Goal: Transaction & Acquisition: Book appointment/travel/reservation

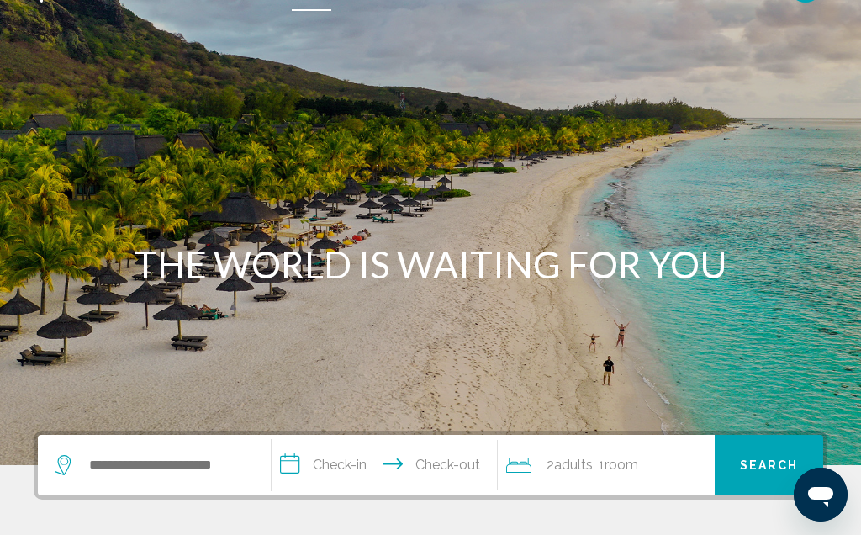
scroll to position [40, 0]
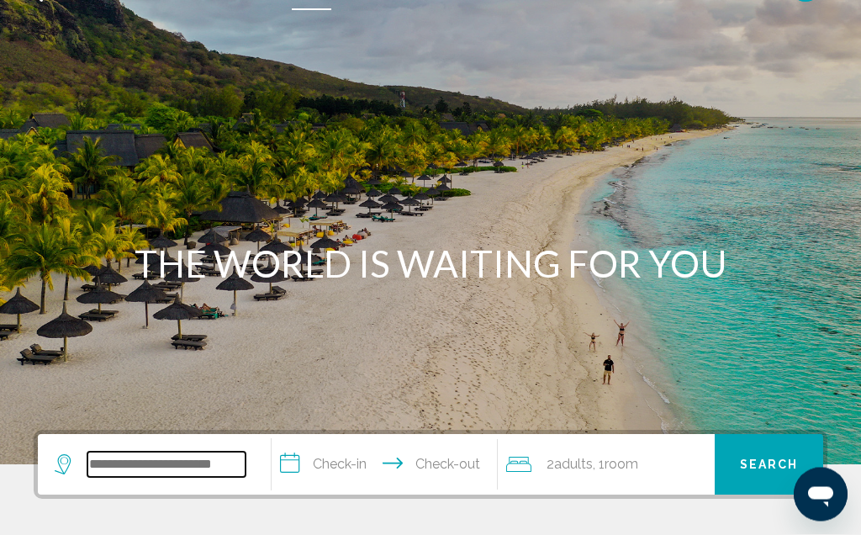
click at [187, 463] on input "Search widget" at bounding box center [166, 465] width 158 height 25
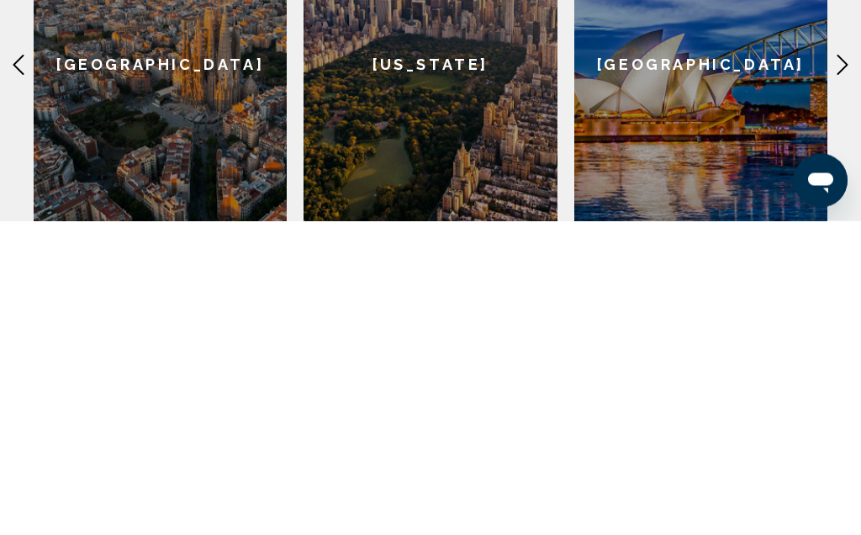
scroll to position [371, 0]
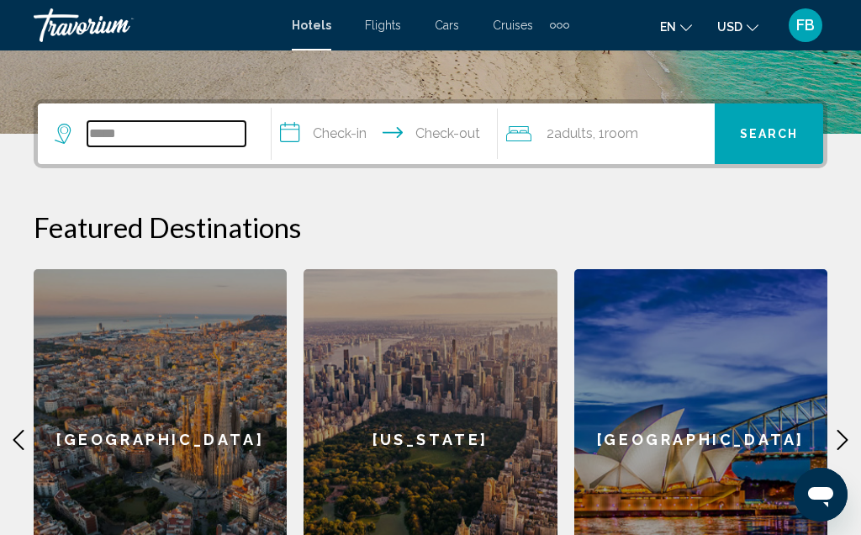
click at [173, 130] on input "*****" at bounding box center [166, 133] width 158 height 25
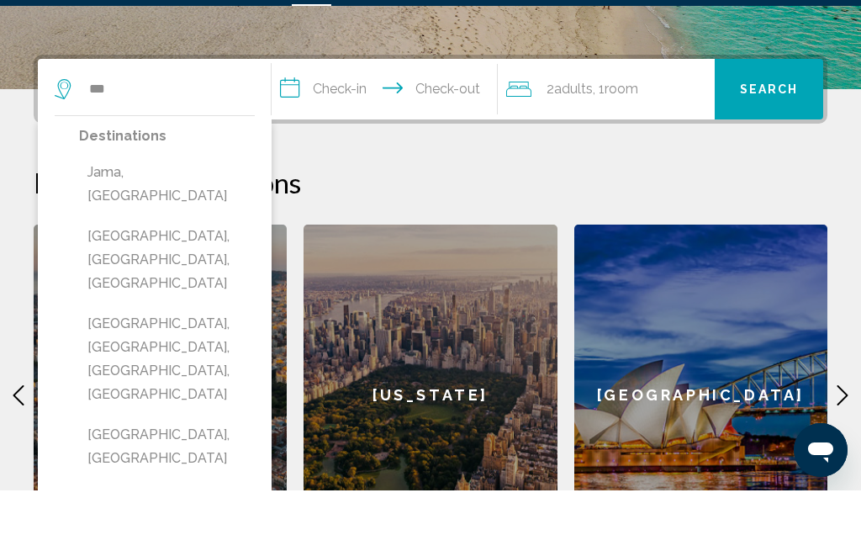
scroll to position [416, 0]
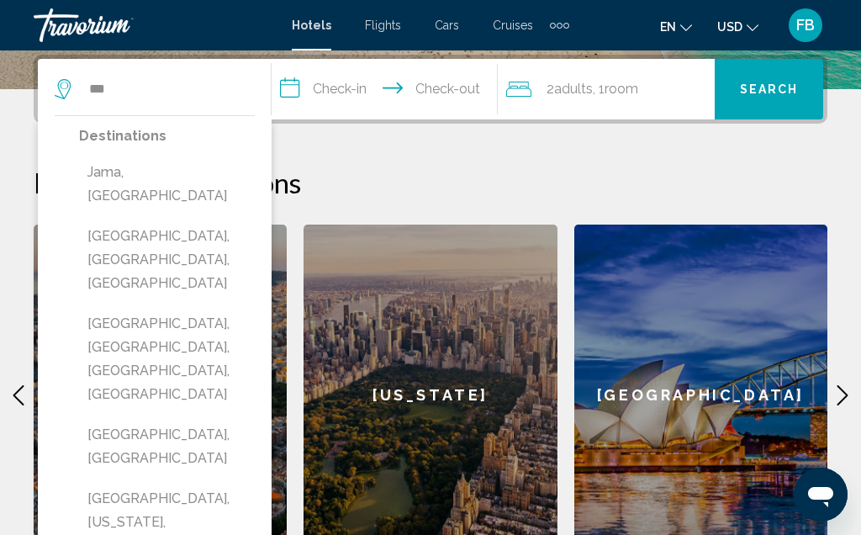
click at [186, 419] on button "[GEOGRAPHIC_DATA], [GEOGRAPHIC_DATA]" at bounding box center [167, 447] width 176 height 56
type input "**********"
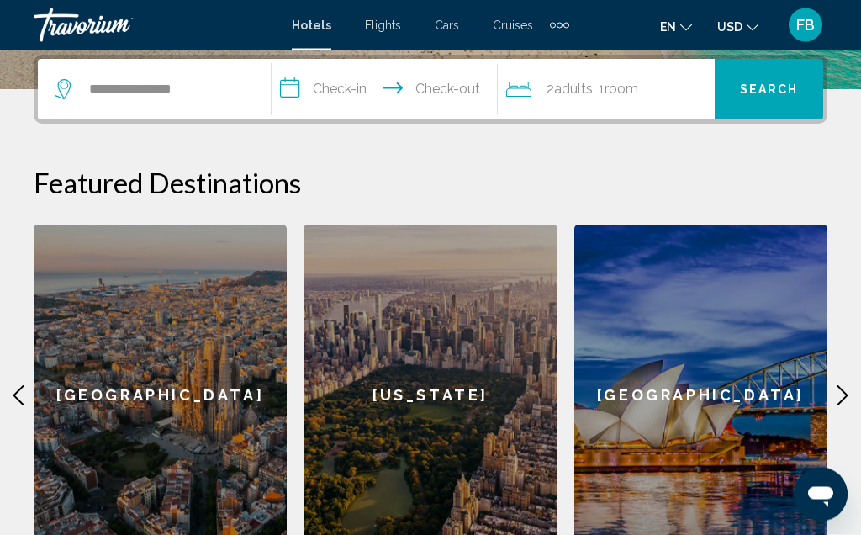
click at [356, 91] on input "**********" at bounding box center [388, 93] width 232 height 66
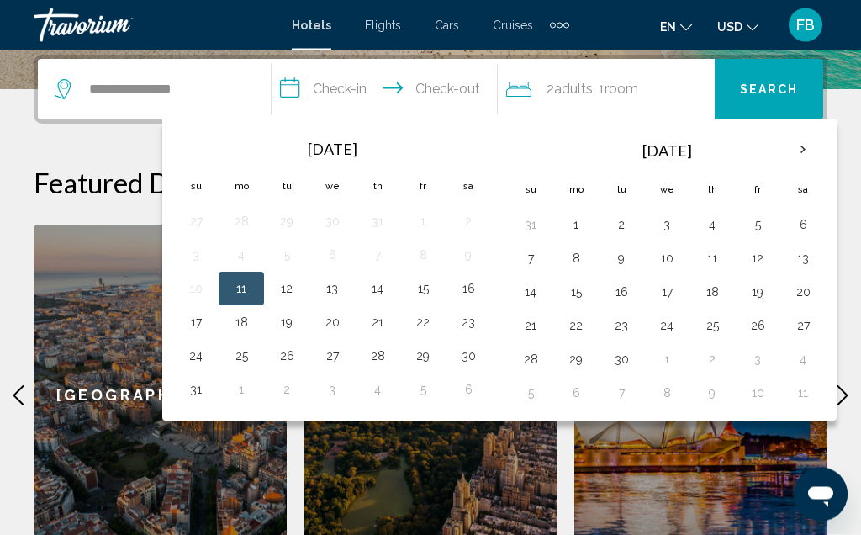
scroll to position [416, 0]
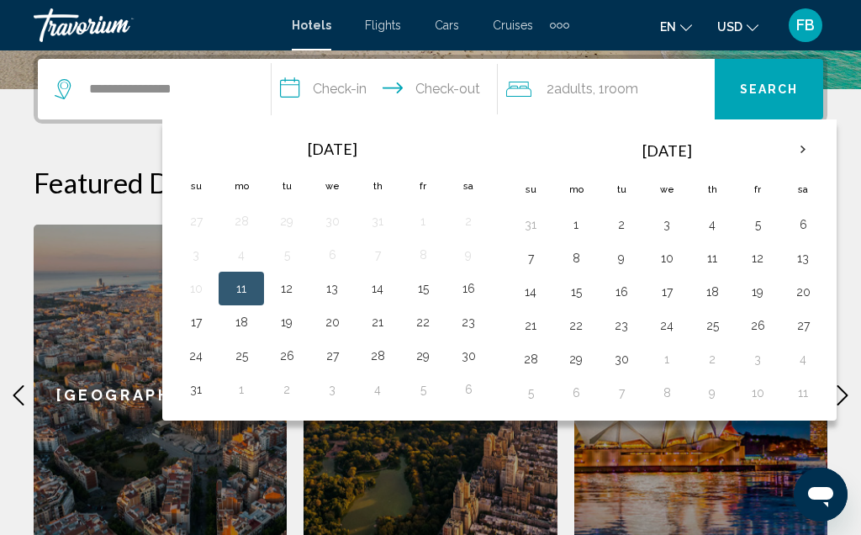
click at [346, 361] on button "27" at bounding box center [332, 356] width 27 height 24
click at [391, 362] on button "28" at bounding box center [377, 356] width 27 height 24
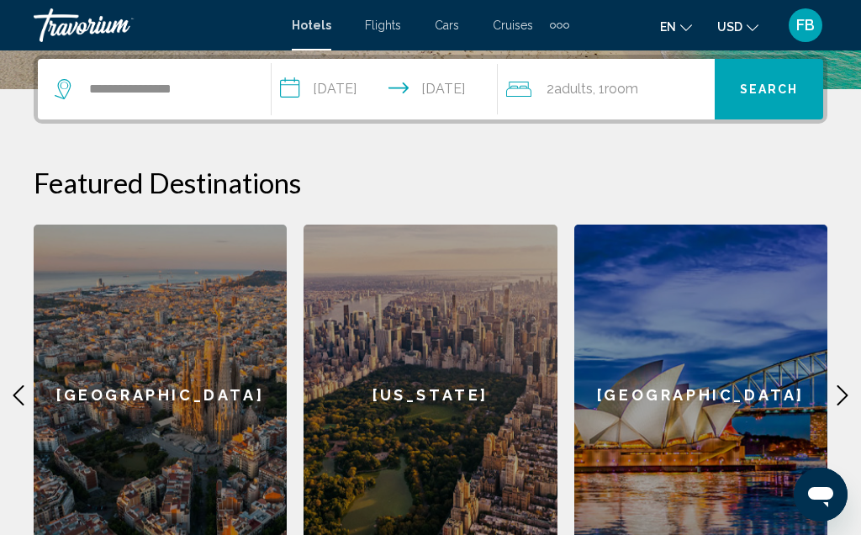
click at [385, 77] on input "**********" at bounding box center [388, 92] width 232 height 66
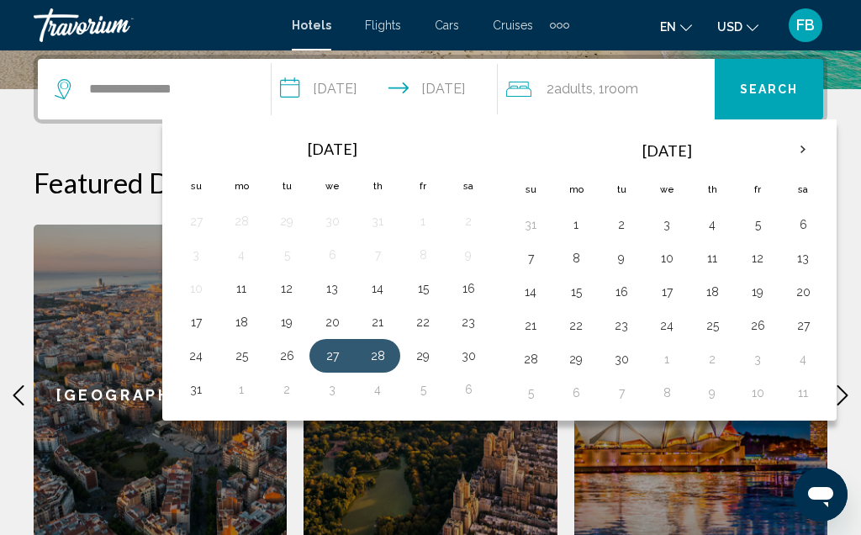
click at [339, 355] on button "27" at bounding box center [332, 356] width 27 height 24
click at [391, 399] on button "4" at bounding box center [377, 390] width 27 height 24
type input "**********"
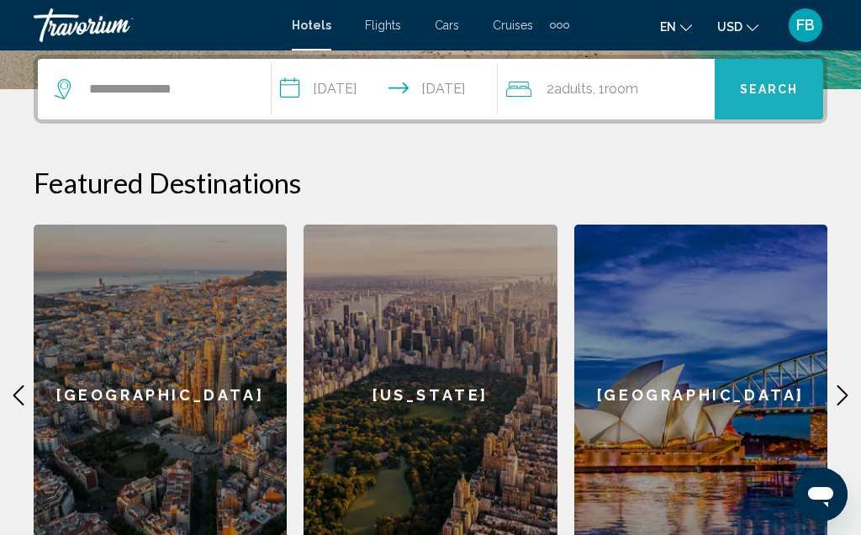
click at [767, 101] on button "Search" at bounding box center [769, 89] width 109 height 61
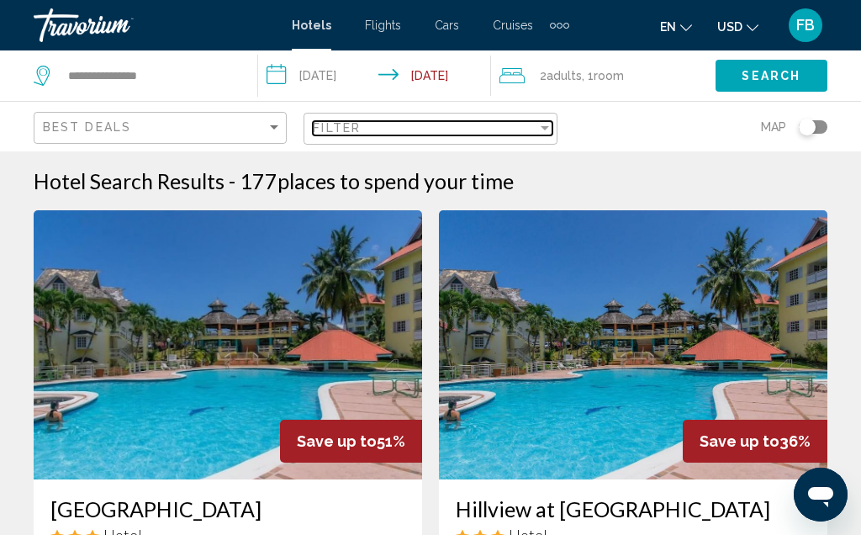
click at [546, 135] on div "Filter" at bounding box center [545, 127] width 15 height 13
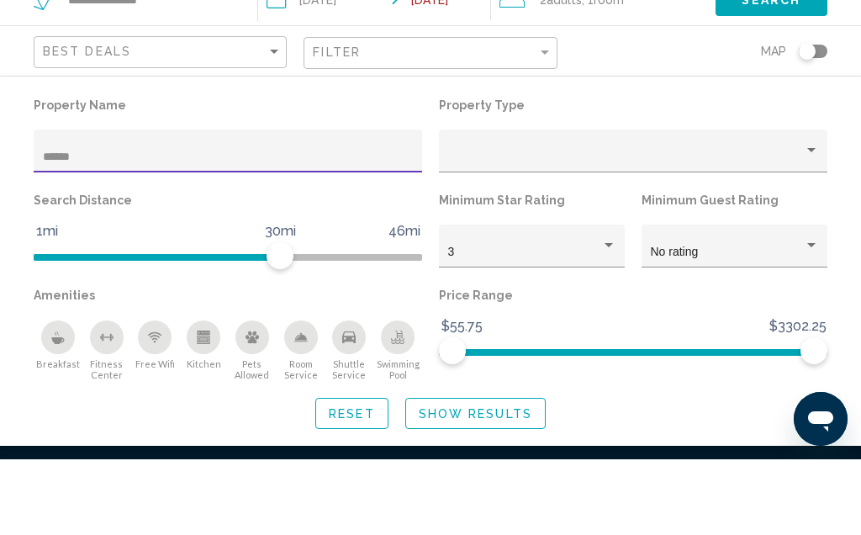
type input "******"
click at [810, 224] on div "Property type" at bounding box center [812, 226] width 8 height 4
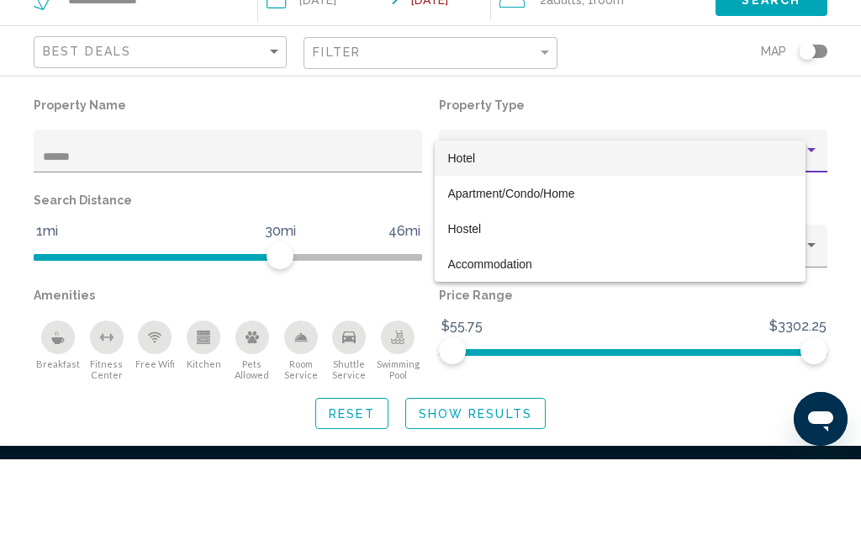
scroll to position [76, 0]
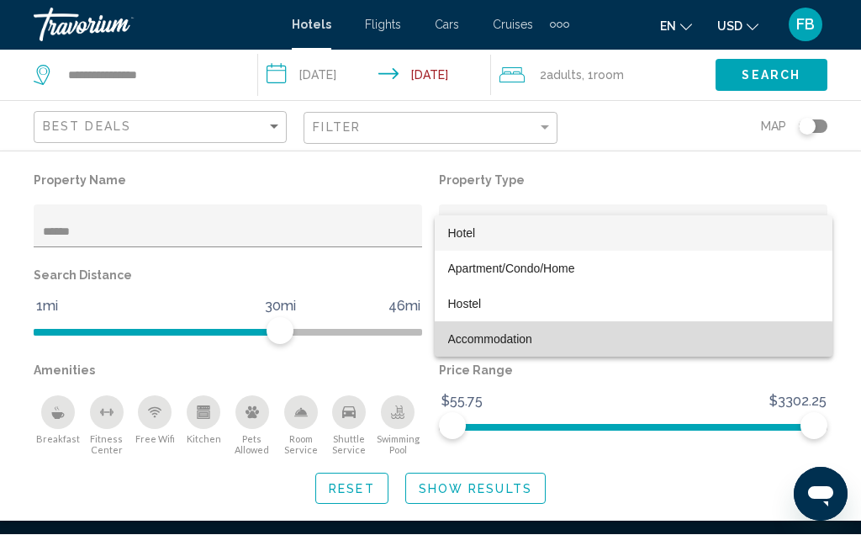
click at [530, 346] on span "Accommodation" at bounding box center [633, 339] width 371 height 35
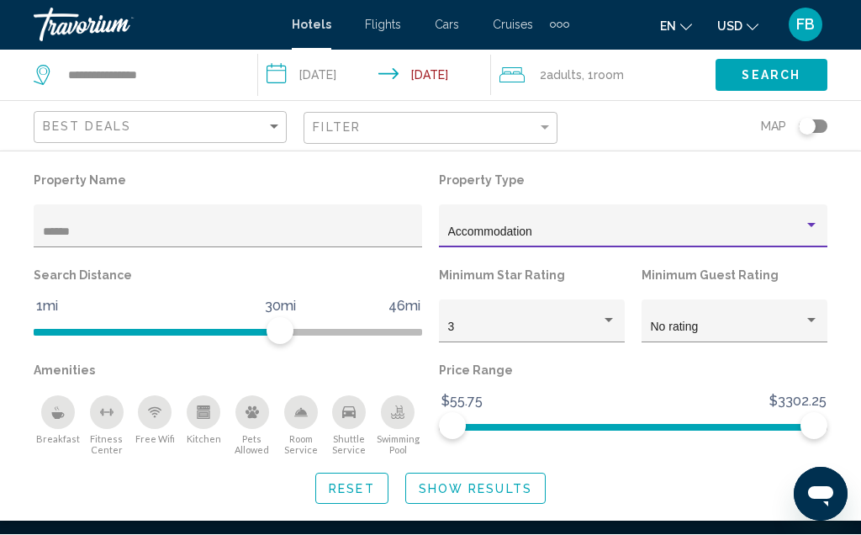
click at [797, 236] on div "Accommodation" at bounding box center [626, 232] width 356 height 13
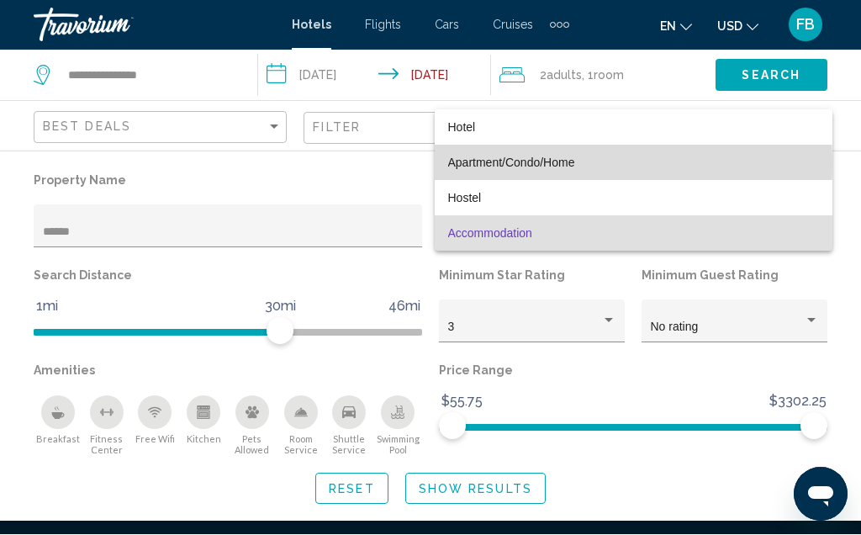
click at [551, 165] on span "Apartment/Condo/Home" at bounding box center [511, 162] width 127 height 13
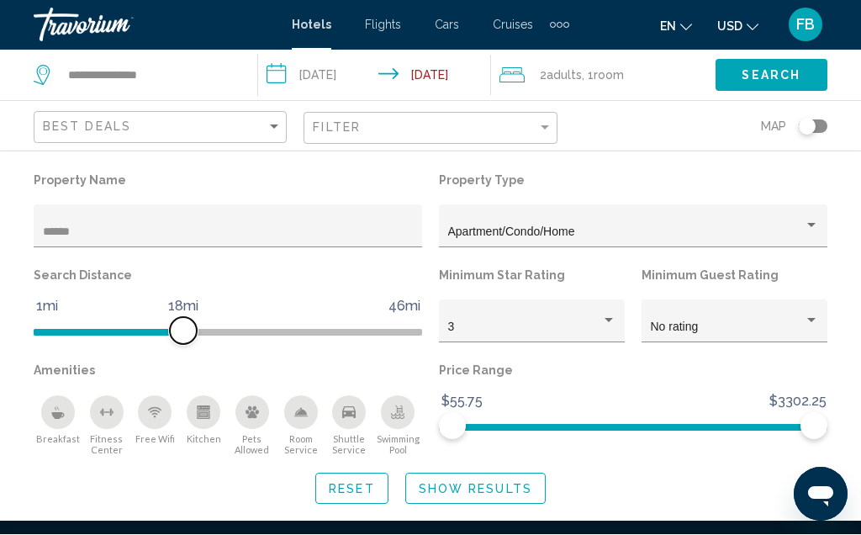
click at [181, 342] on span "Hotel Filters" at bounding box center [109, 329] width 150 height 27
click at [751, 74] on span "Search" at bounding box center [771, 76] width 59 height 13
click at [485, 505] on button "Show Results" at bounding box center [475, 489] width 140 height 31
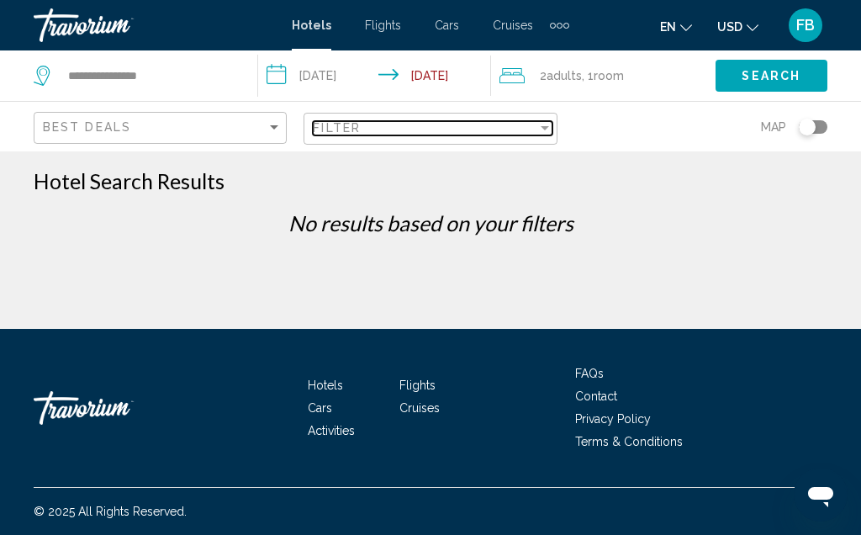
click at [538, 135] on div "Filter" at bounding box center [545, 127] width 15 height 13
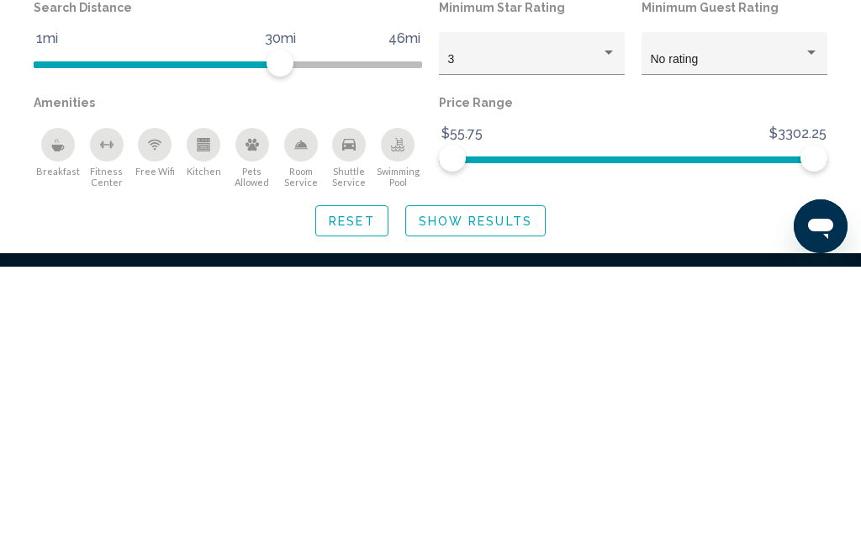
click at [278, 75] on input "**********" at bounding box center [378, 78] width 240 height 56
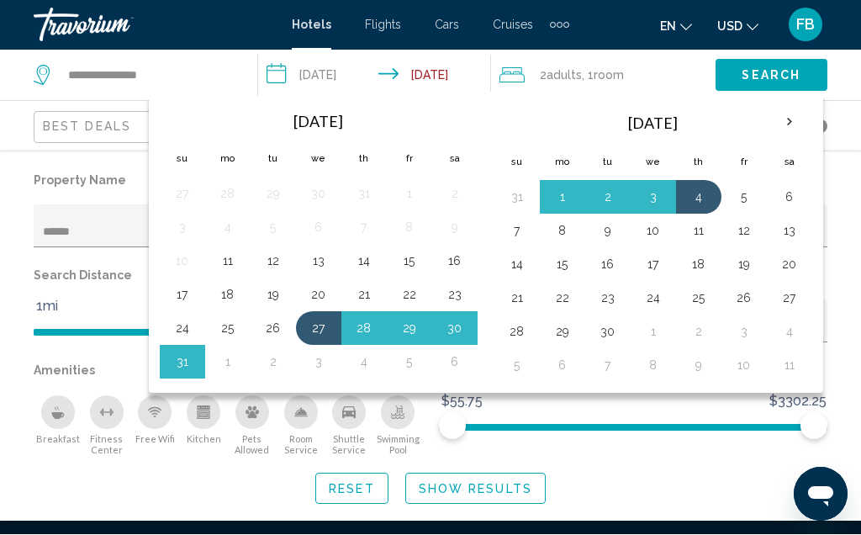
click at [323, 327] on button "27" at bounding box center [318, 329] width 27 height 24
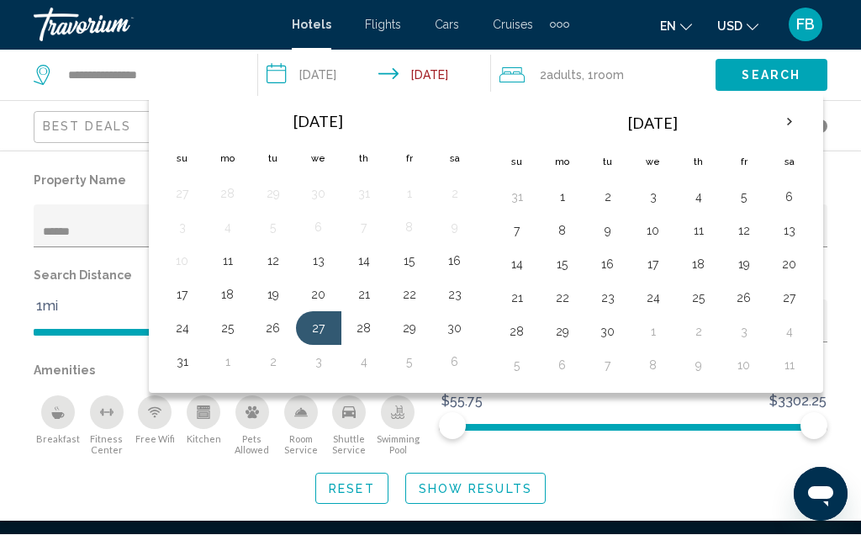
click at [369, 332] on button "28" at bounding box center [364, 329] width 27 height 24
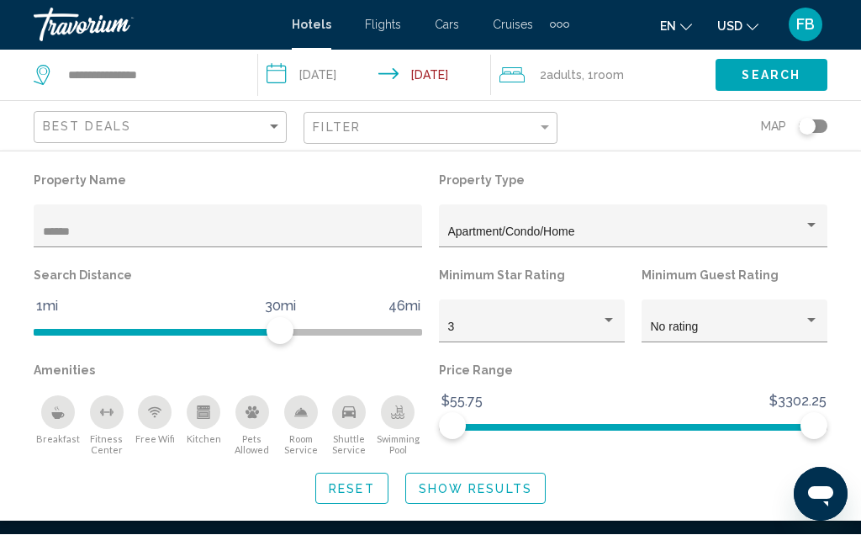
click at [456, 84] on input "**********" at bounding box center [378, 78] width 240 height 56
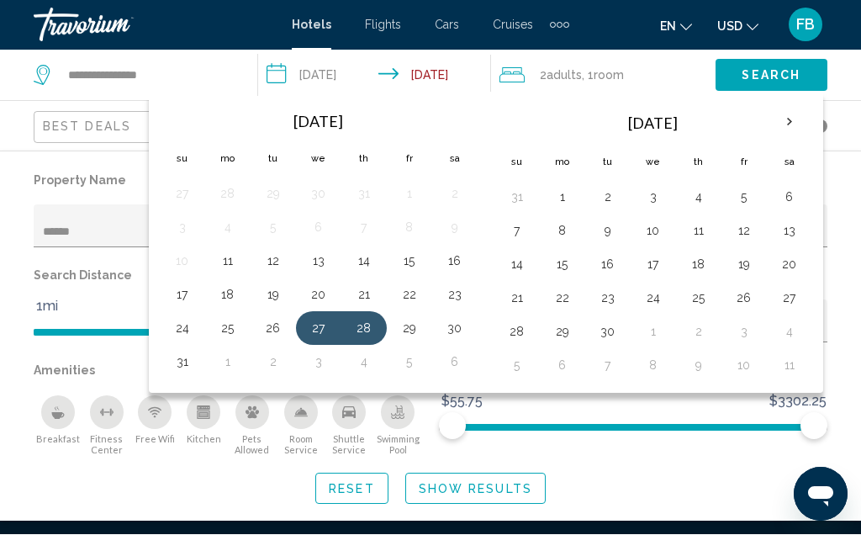
click at [365, 333] on button "28" at bounding box center [364, 329] width 27 height 24
click at [368, 373] on button "4" at bounding box center [364, 363] width 27 height 24
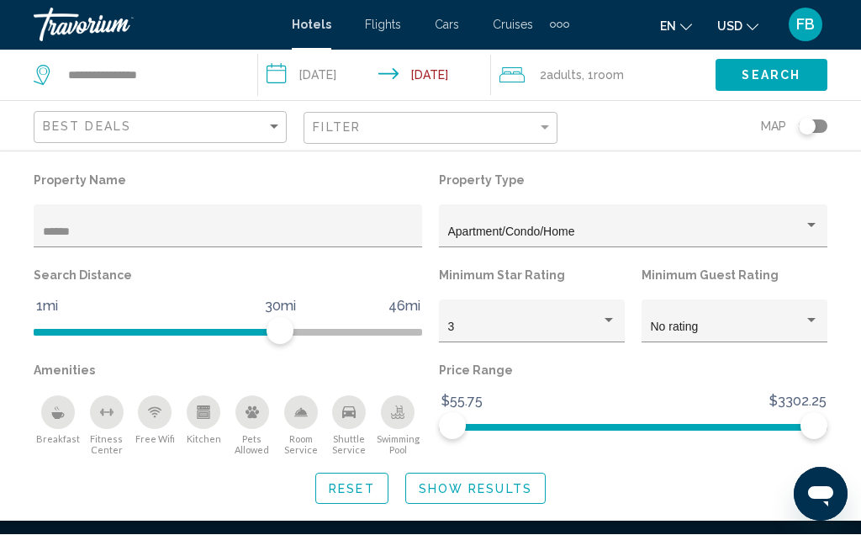
type input "**********"
click at [479, 496] on span "Show Results" at bounding box center [476, 489] width 114 height 13
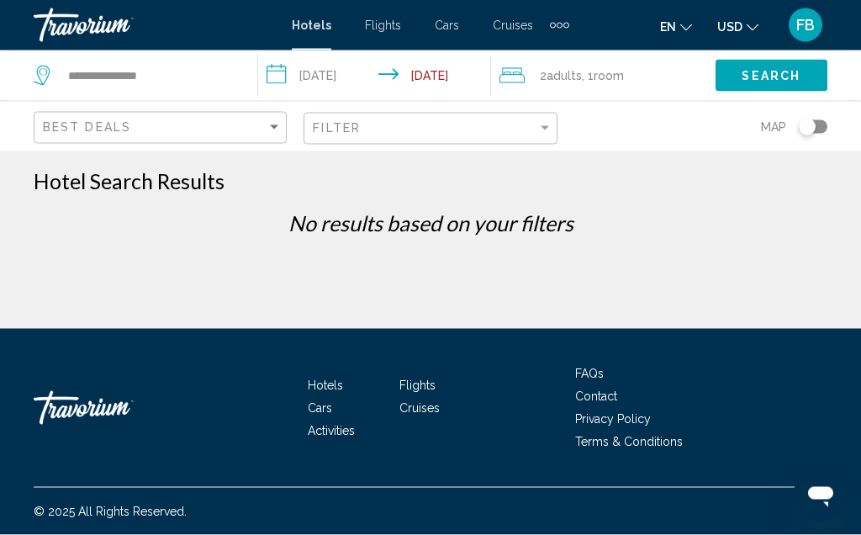
scroll to position [0, 0]
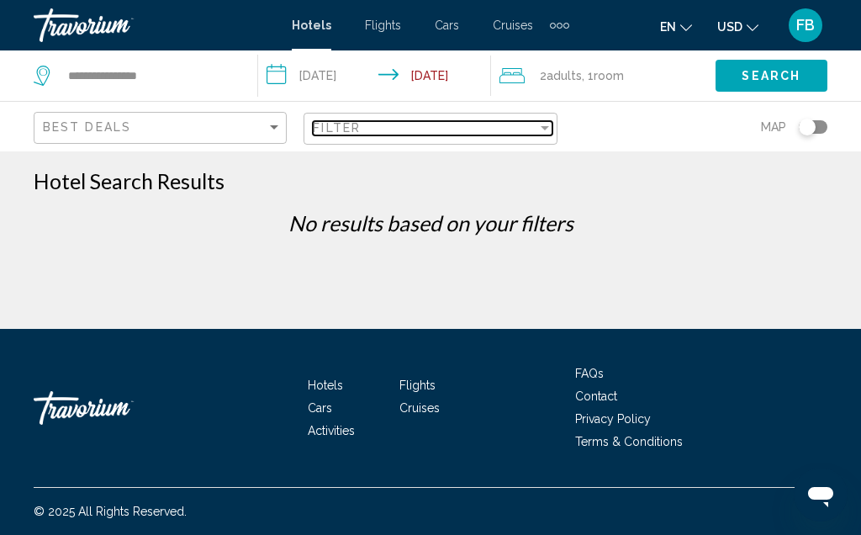
click at [543, 135] on div "Filter" at bounding box center [545, 127] width 15 height 13
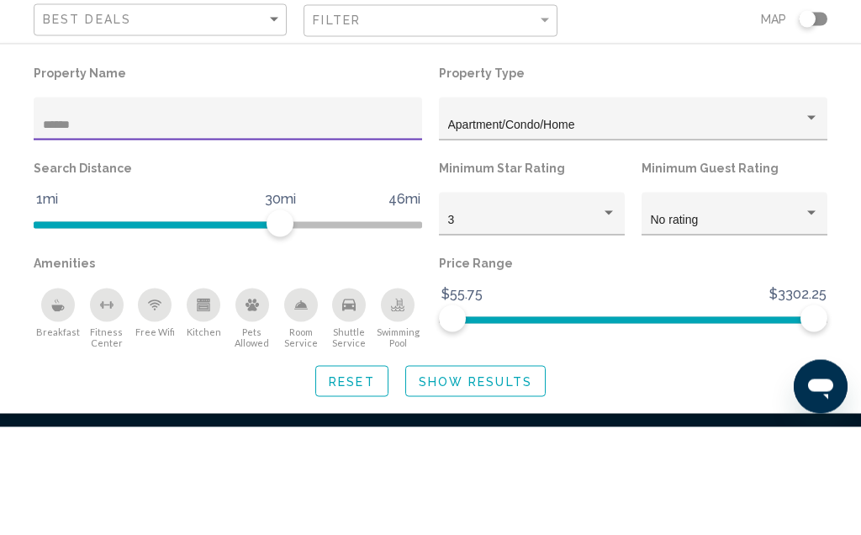
click at [804, 226] on div "Apartment/Condo/Home" at bounding box center [633, 232] width 371 height 13
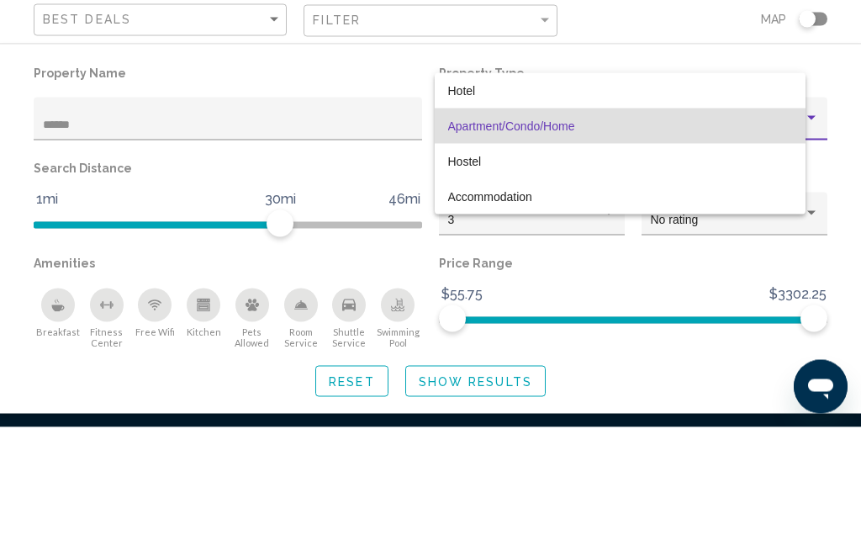
scroll to position [76, 0]
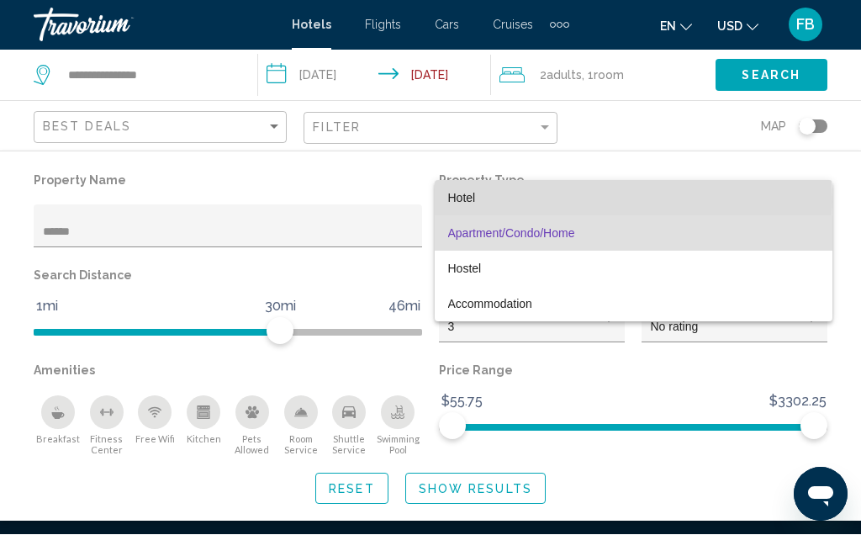
click at [487, 203] on span "Hotel" at bounding box center [633, 198] width 371 height 35
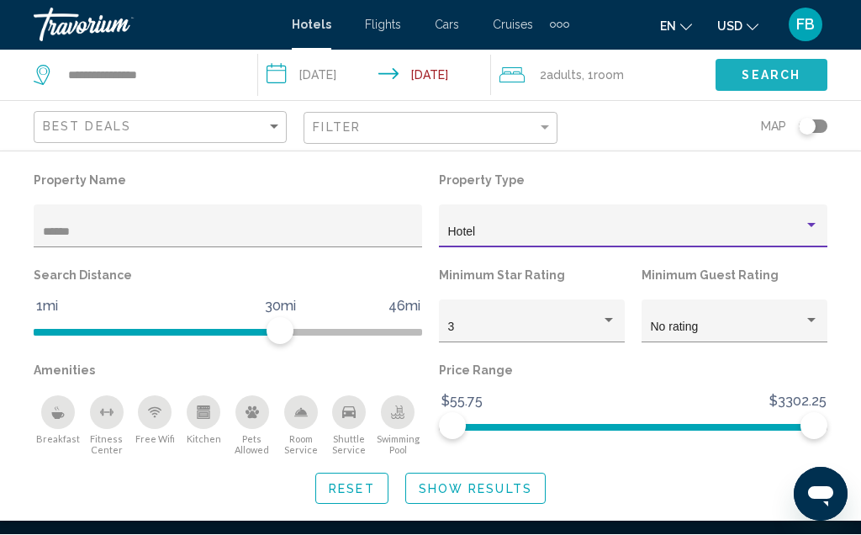
click at [764, 80] on span "Search" at bounding box center [771, 76] width 59 height 13
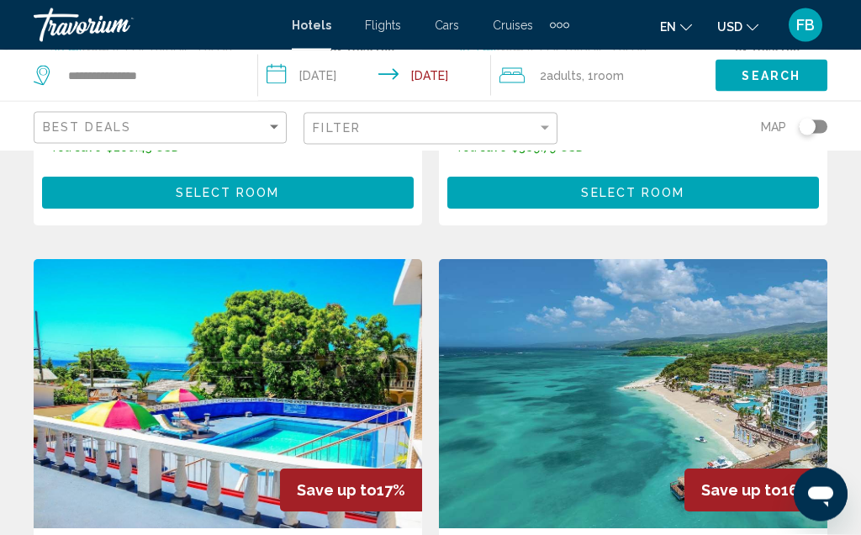
scroll to position [3005, 0]
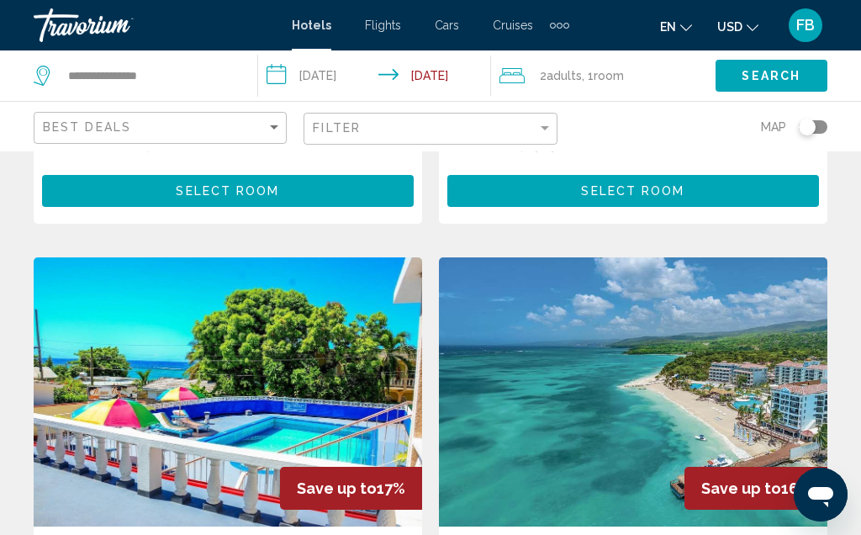
click at [805, 28] on span "FB" at bounding box center [806, 25] width 19 height 17
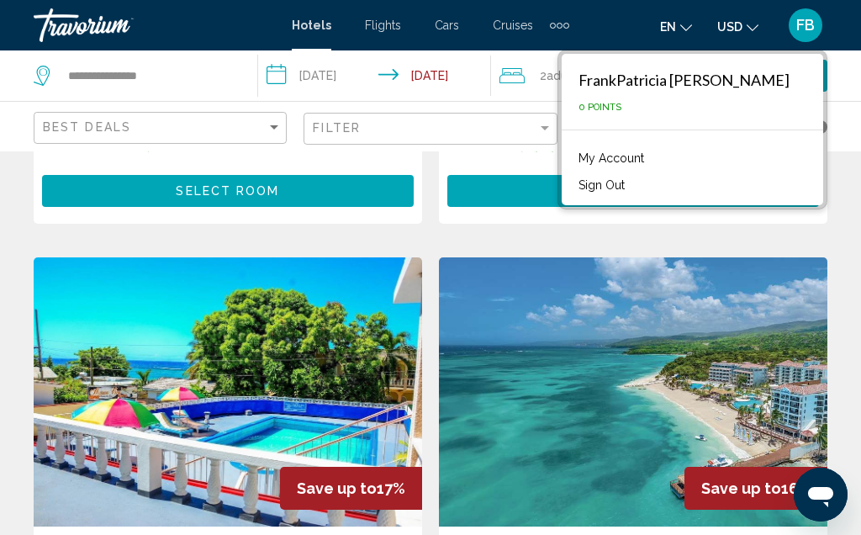
click at [743, 79] on div "FrankPatricia [PERSON_NAME]" at bounding box center [684, 80] width 211 height 19
click at [576, 136] on div "Map" at bounding box center [701, 127] width 253 height 50
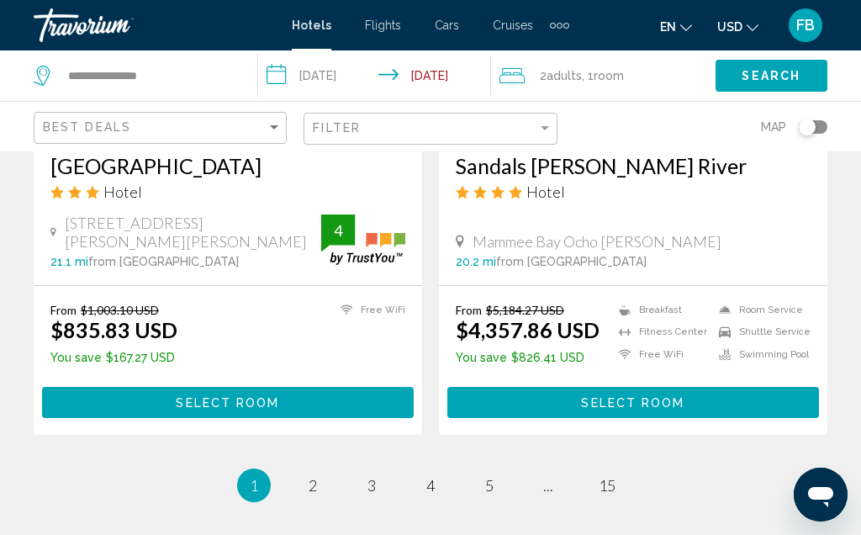
scroll to position [3391, 0]
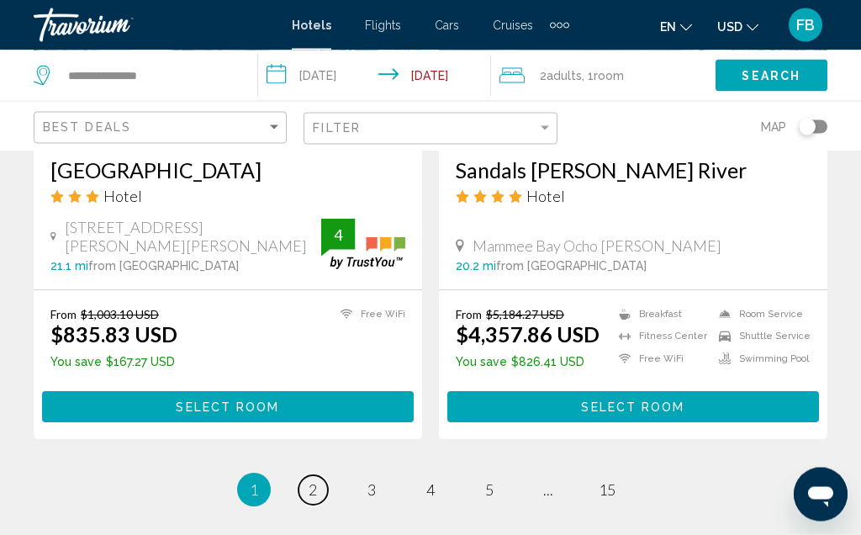
click at [304, 476] on link "page 2" at bounding box center [313, 490] width 29 height 29
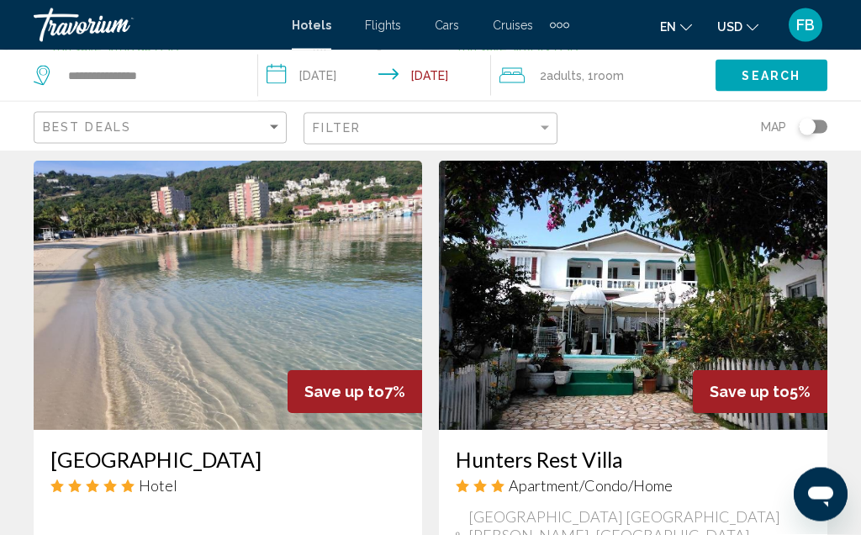
scroll to position [1870, 0]
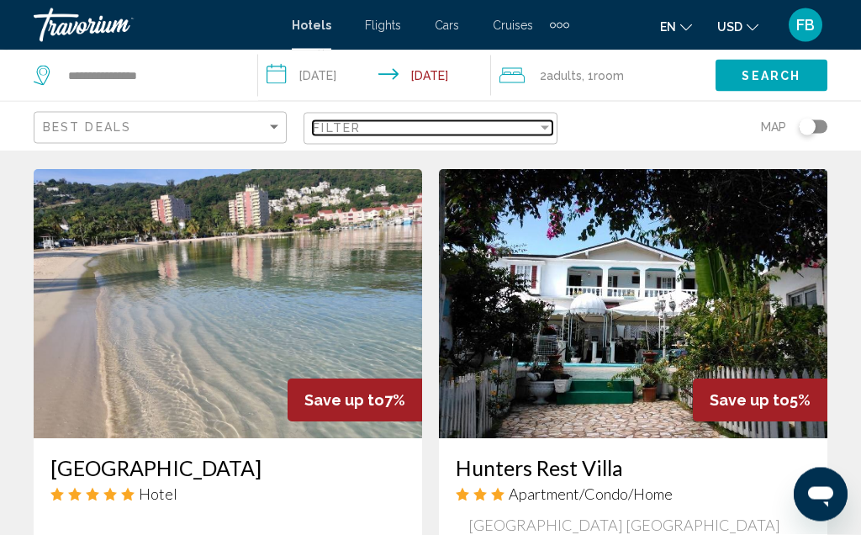
click at [548, 134] on div "Filter" at bounding box center [545, 127] width 15 height 13
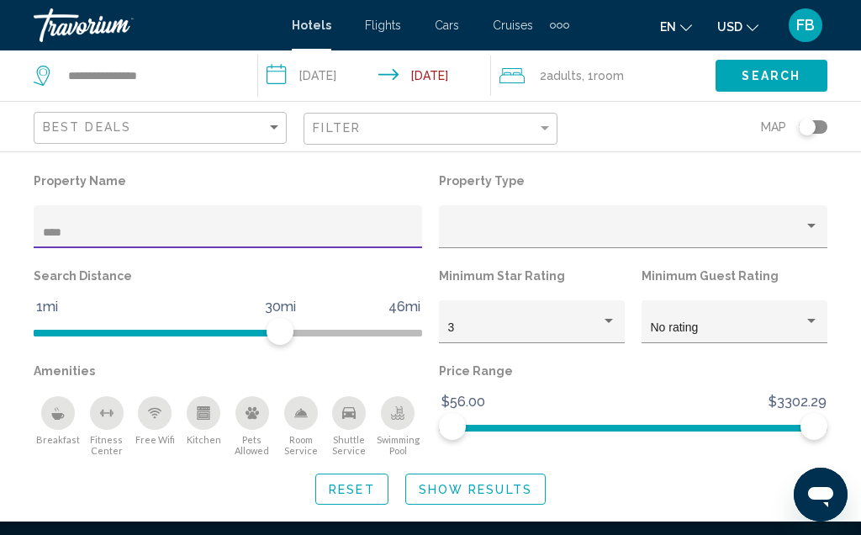
scroll to position [76, 0]
type input "******"
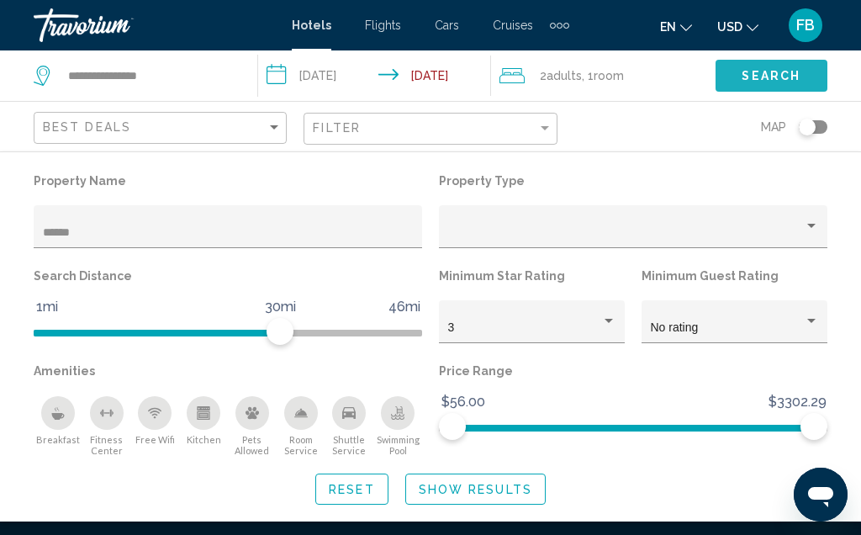
click at [766, 74] on span "Search" at bounding box center [771, 76] width 59 height 13
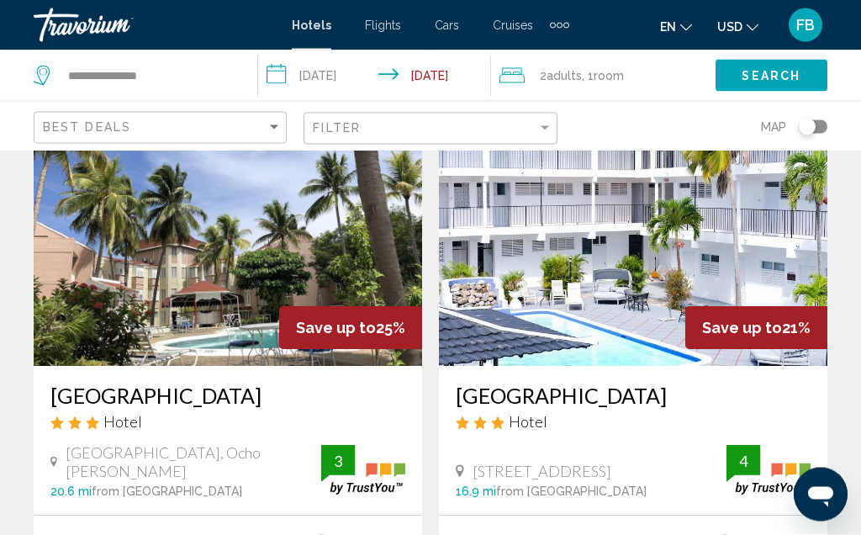
scroll to position [1900, 0]
